Goal: Find specific page/section: Find specific page/section

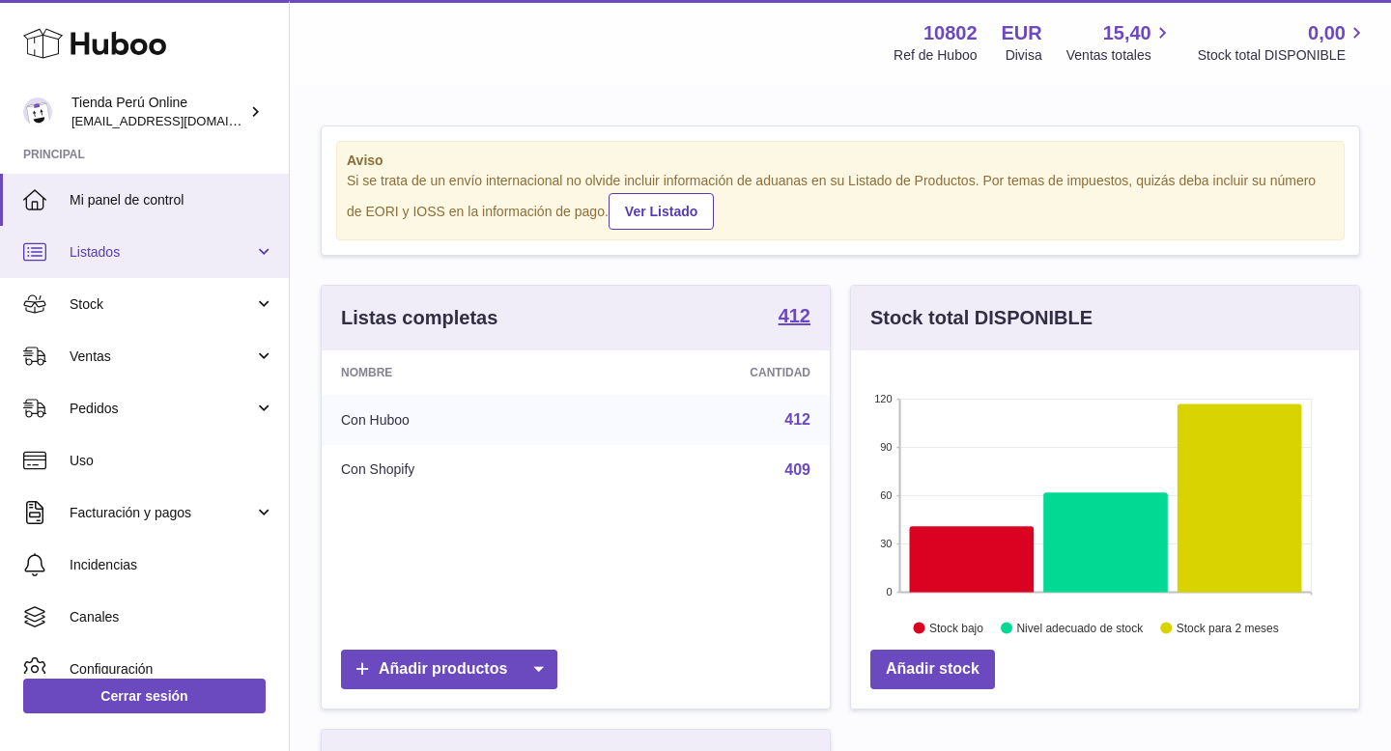
click at [200, 264] on link "Listados" at bounding box center [144, 252] width 289 height 52
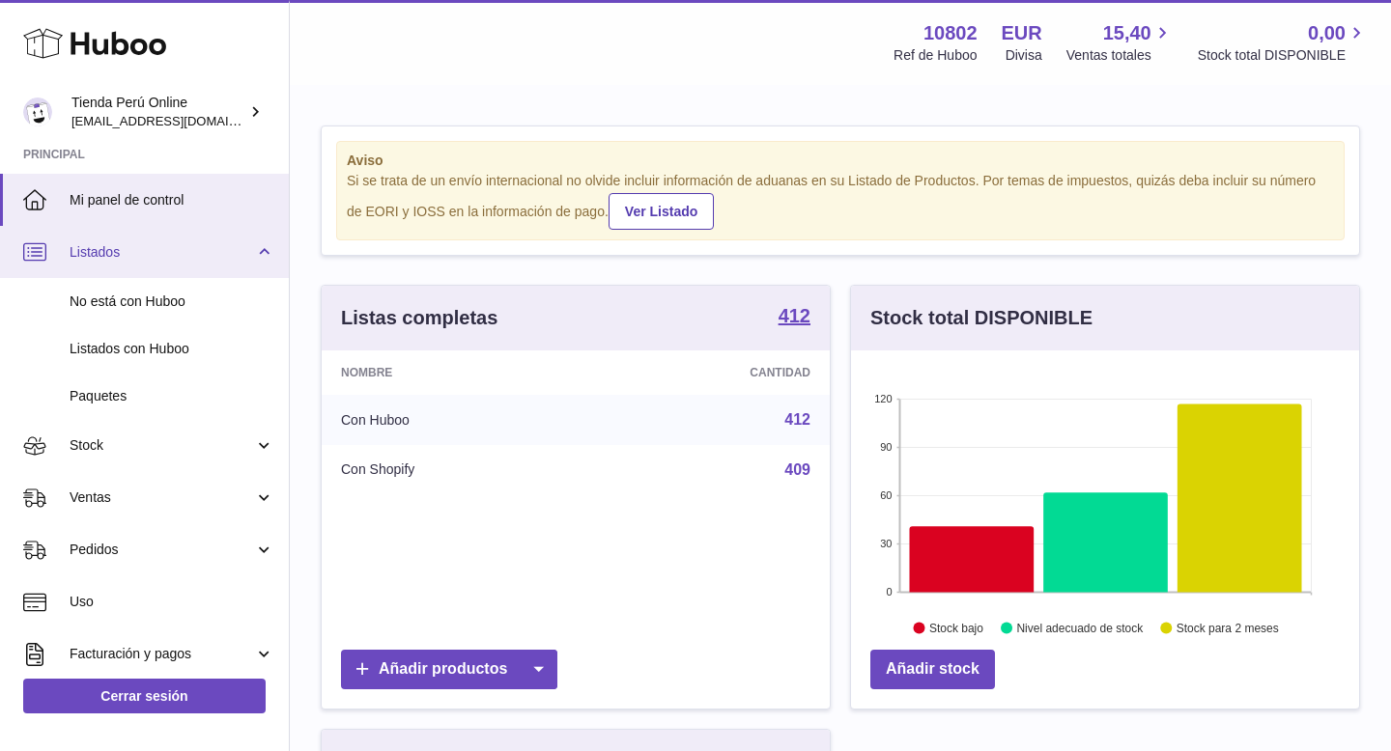
click at [200, 264] on link "Listados" at bounding box center [144, 252] width 289 height 52
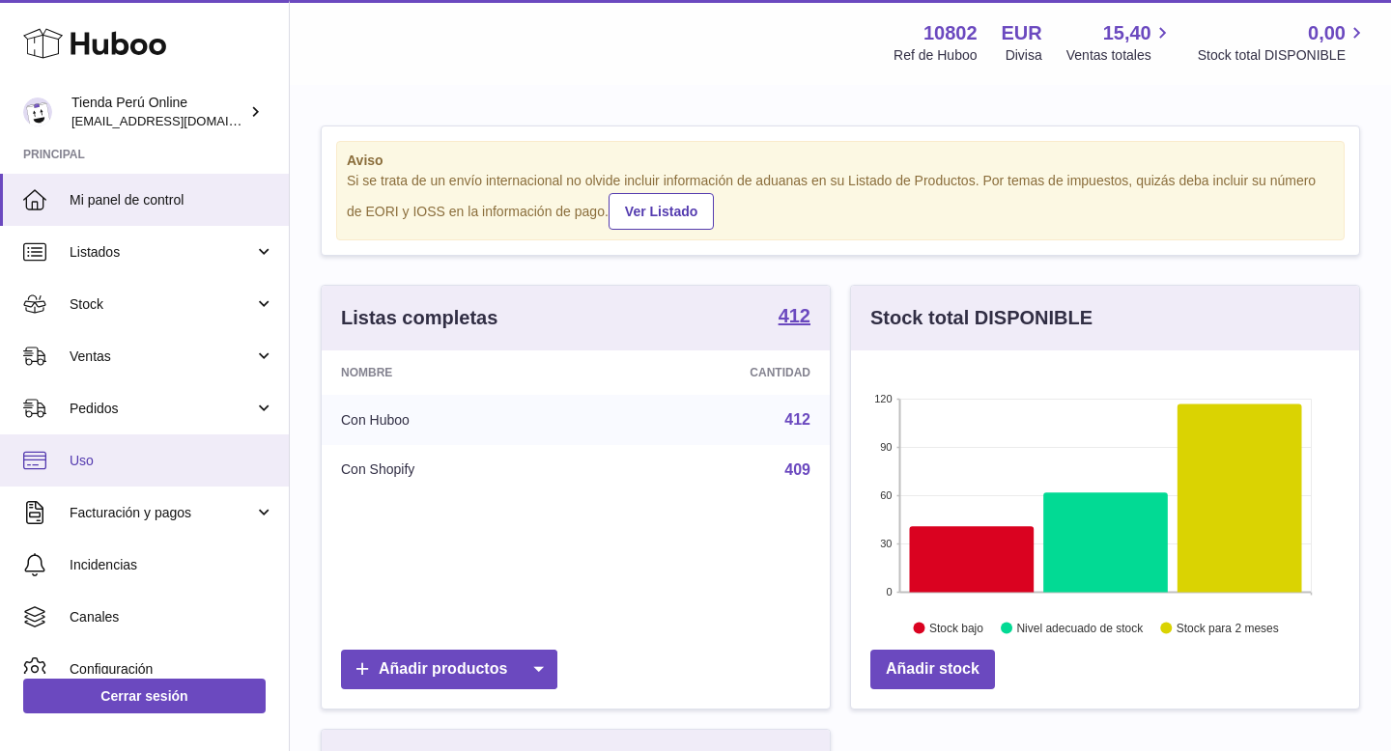
click at [165, 462] on span "Uso" at bounding box center [172, 461] width 205 height 18
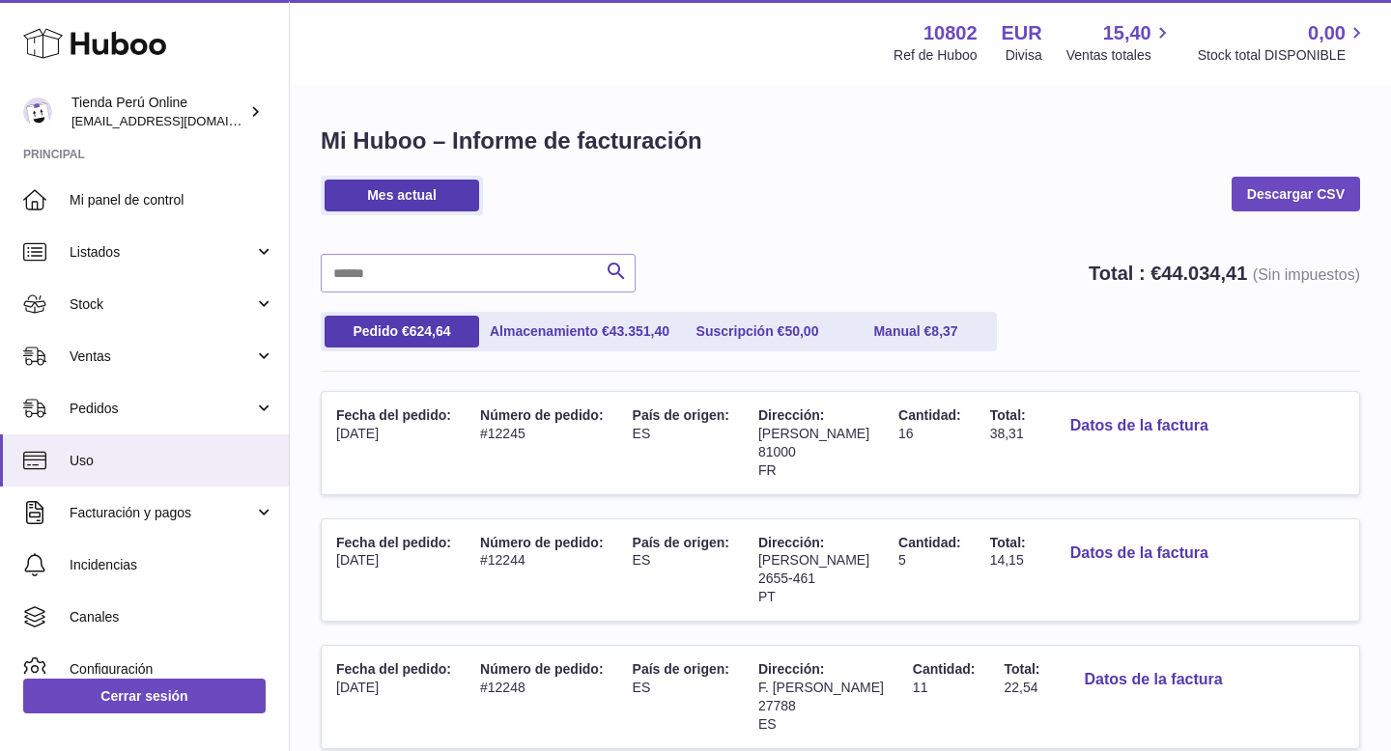
scroll to position [1112, 0]
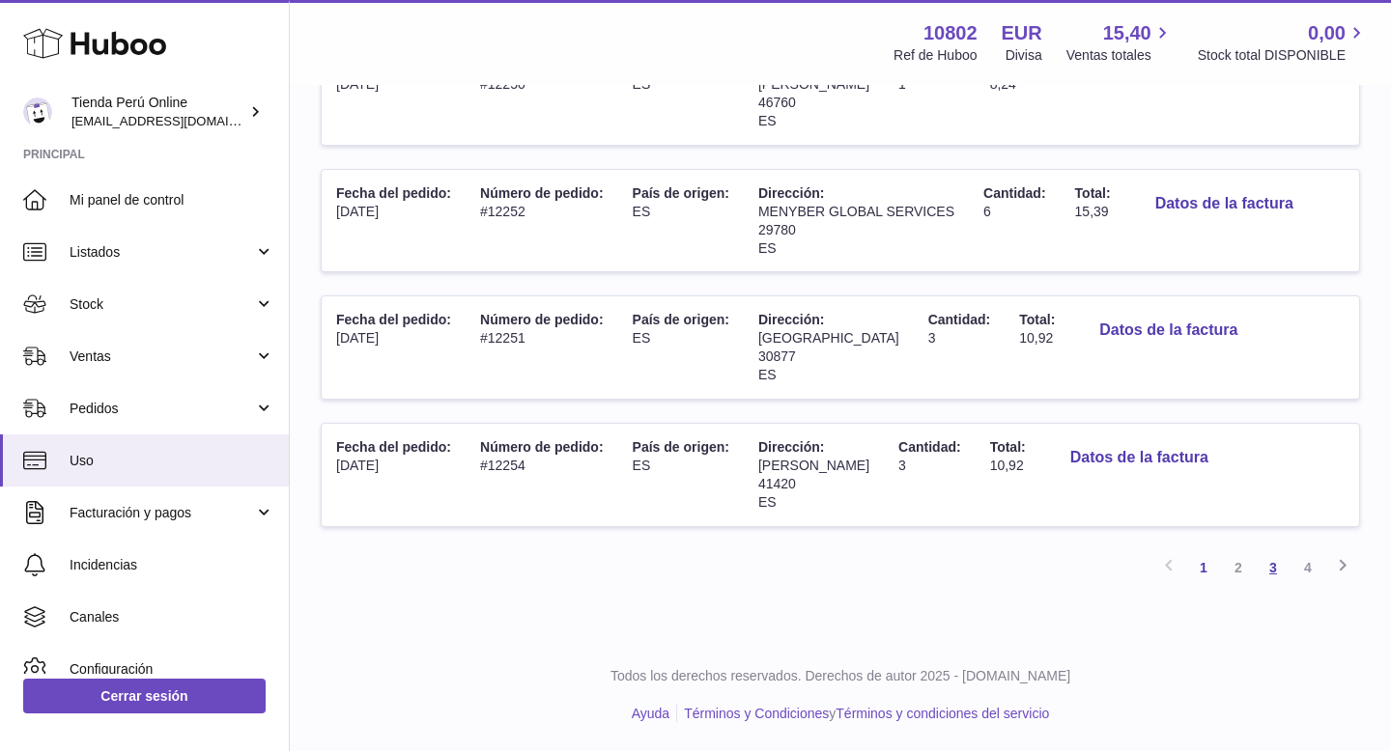
click at [1279, 572] on link "3" at bounding box center [1272, 567] width 35 height 35
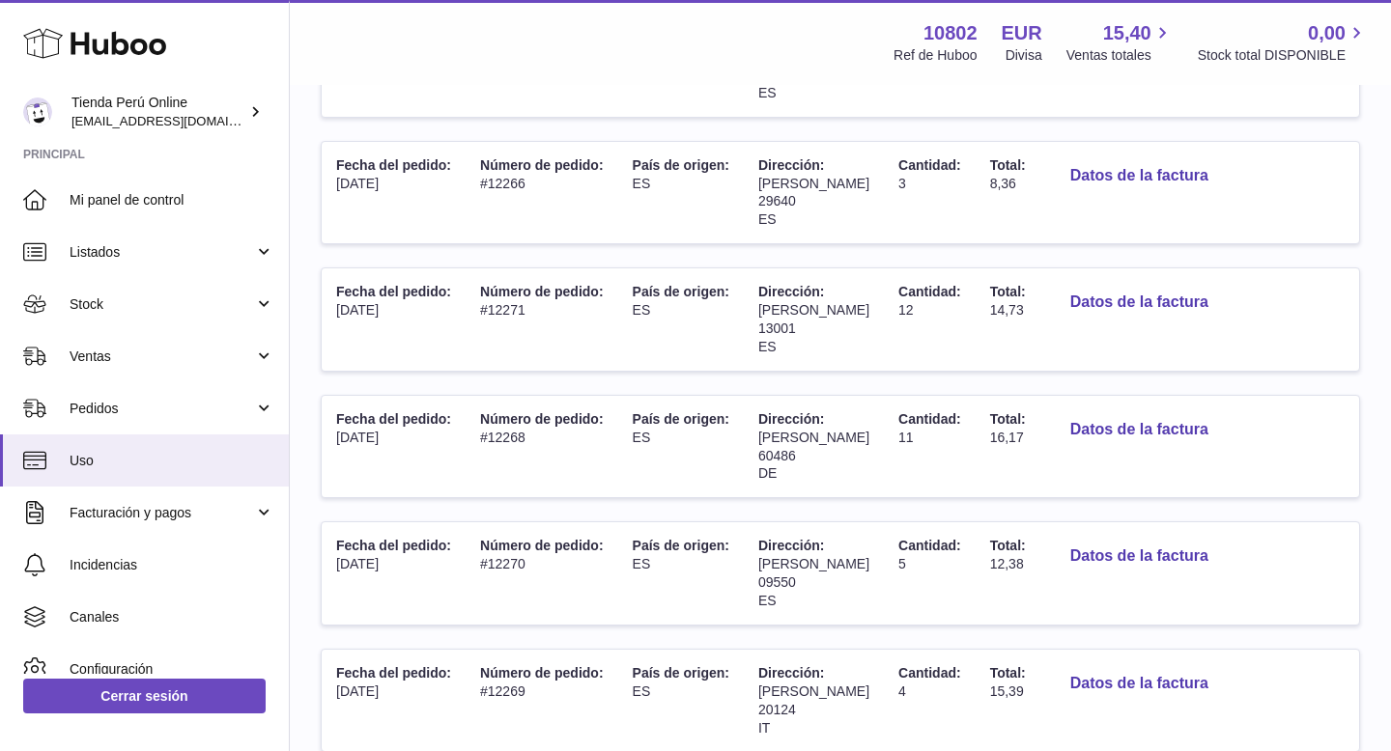
scroll to position [621, 0]
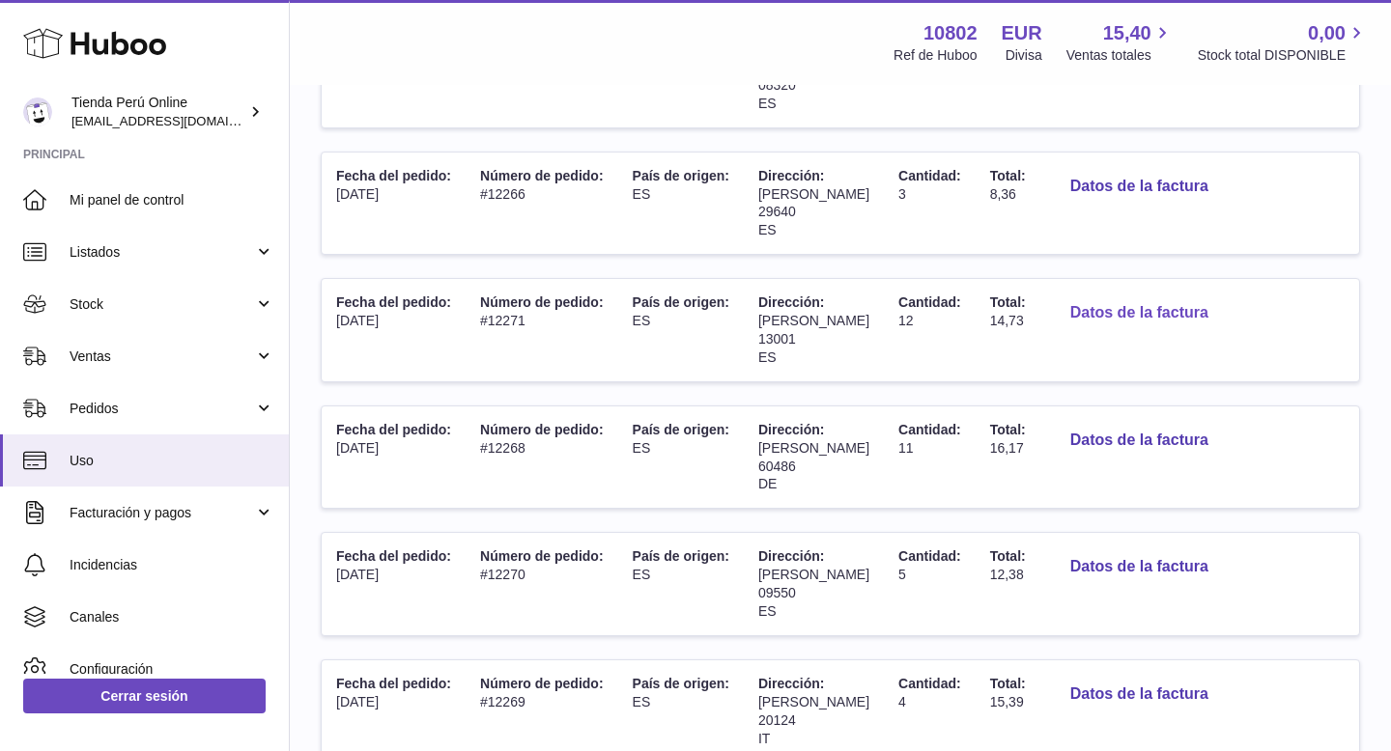
click at [1151, 318] on button "Datos de la factura" at bounding box center [1139, 314] width 169 height 40
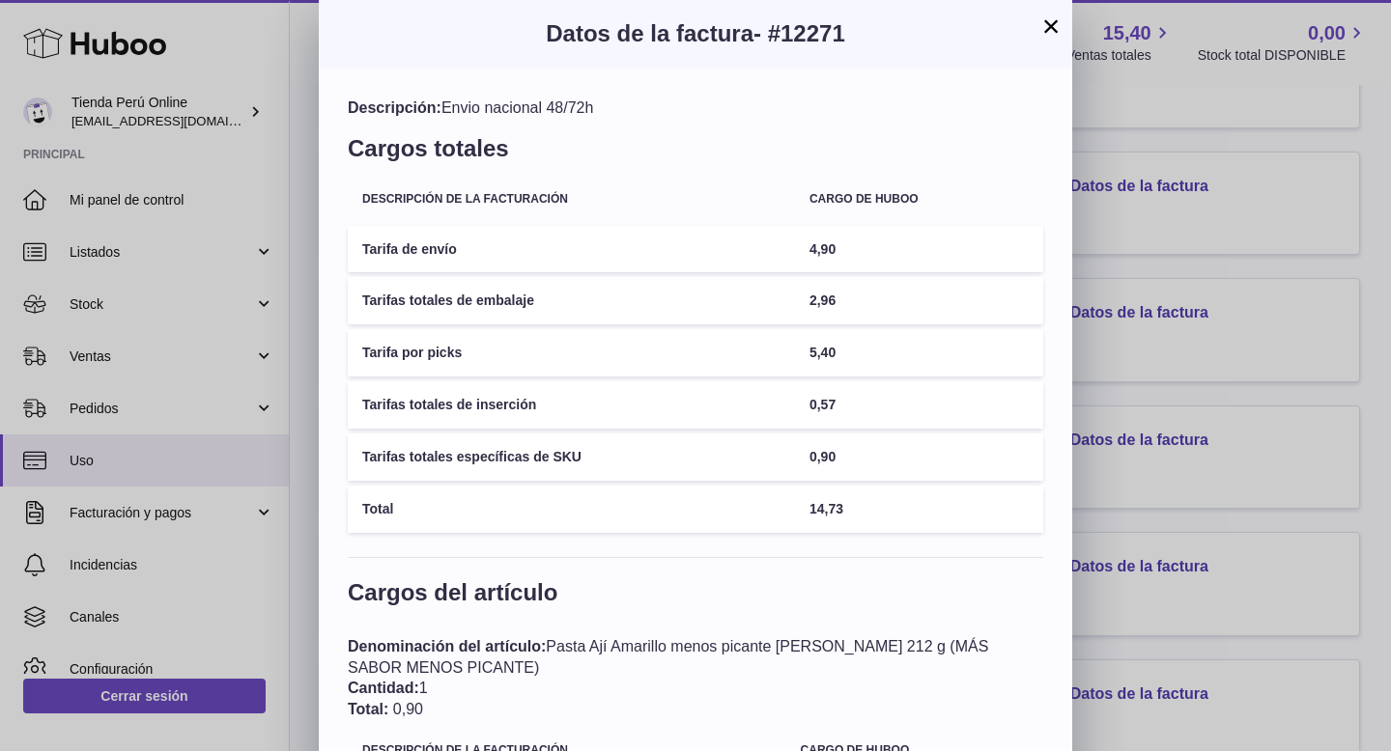
scroll to position [0, 0]
